Goal: Task Accomplishment & Management: Manage account settings

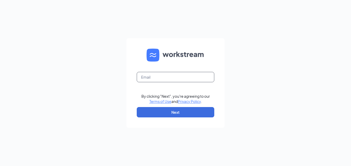
click at [161, 77] on input "text" at bounding box center [176, 77] width 78 height 10
type input "vince@nakacapital.com"
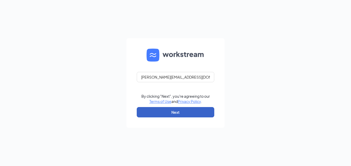
click at [177, 114] on button "Next" at bounding box center [176, 112] width 78 height 10
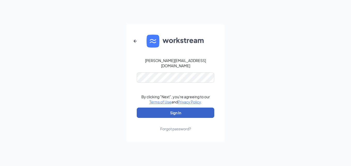
click at [177, 110] on button "Sign In" at bounding box center [176, 112] width 78 height 10
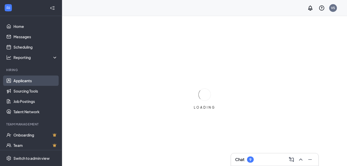
click at [32, 80] on link "Applicants" at bounding box center [35, 80] width 44 height 10
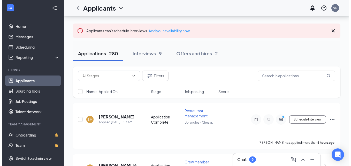
scroll to position [27, 0]
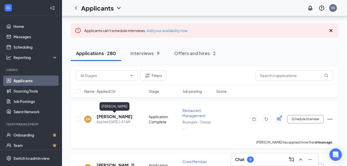
click at [121, 115] on h5 "[PERSON_NAME]" at bounding box center [115, 117] width 36 height 6
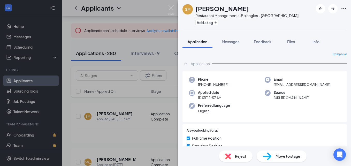
drag, startPoint x: 263, startPoint y: 135, endPoint x: 156, endPoint y: 144, distance: 107.8
click at [156, 144] on div "SM [PERSON_NAME] Restaurant Management at [GEOGRAPHIC_DATA] - Chesapeake Add a …" at bounding box center [175, 83] width 351 height 166
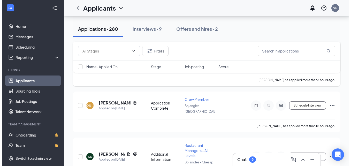
scroll to position [90, 0]
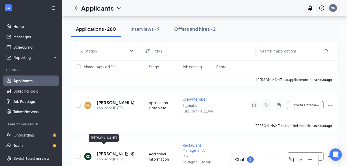
click at [101, 151] on h5 "[PERSON_NAME]" at bounding box center [110, 154] width 26 height 6
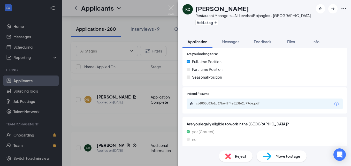
scroll to position [91, 0]
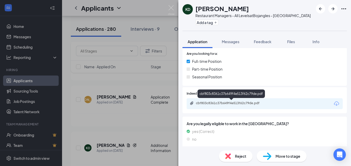
click at [212, 103] on div "cbf803c8361c37b649f4e513f62c79de.pdf" at bounding box center [232, 103] width 72 height 4
